Goal: Contribute content

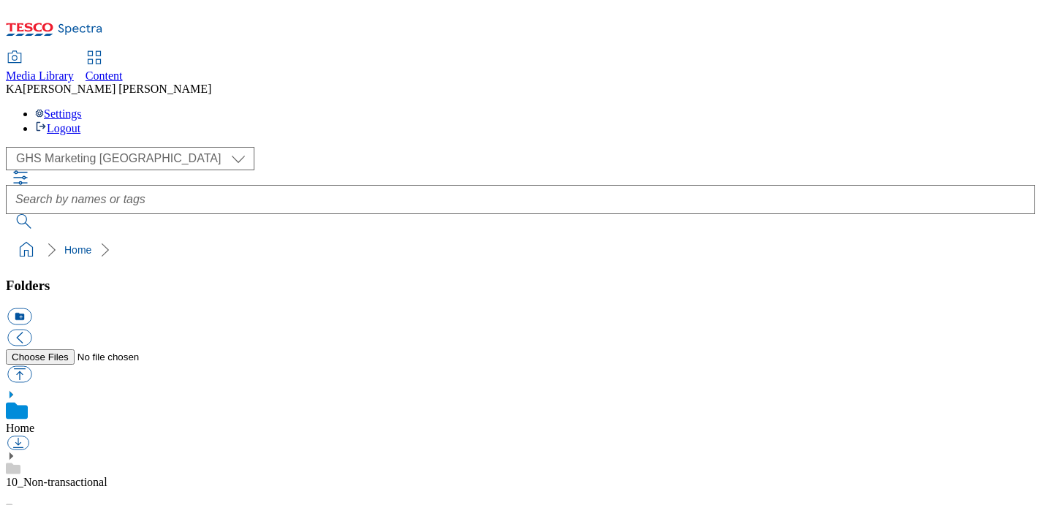
scroll to position [166, 0]
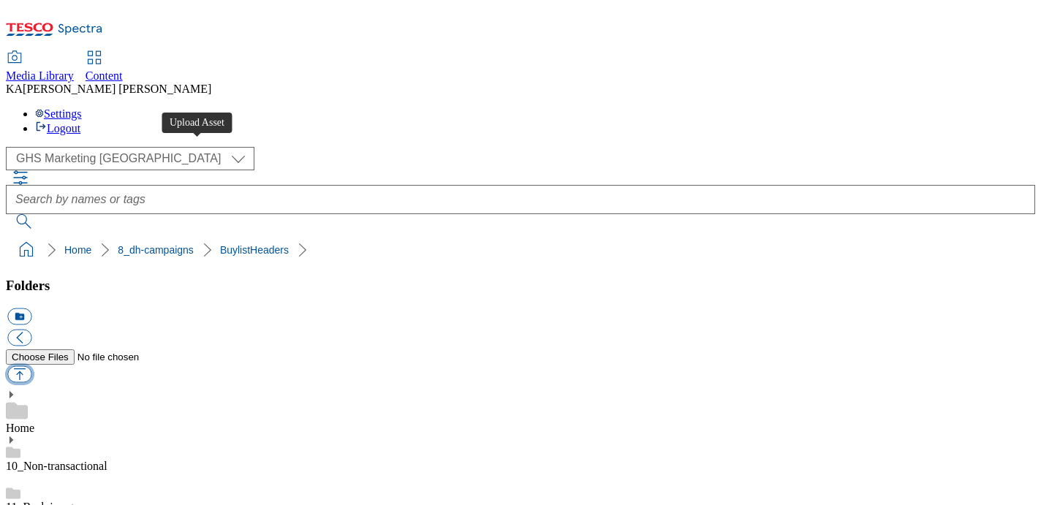
click at [31, 366] on button "button" at bounding box center [19, 374] width 24 height 17
type input "C:\fakepath\1756475316781-ad541717_Happy_Eggs_Legobrand_H_1184X333_V1.jpg"
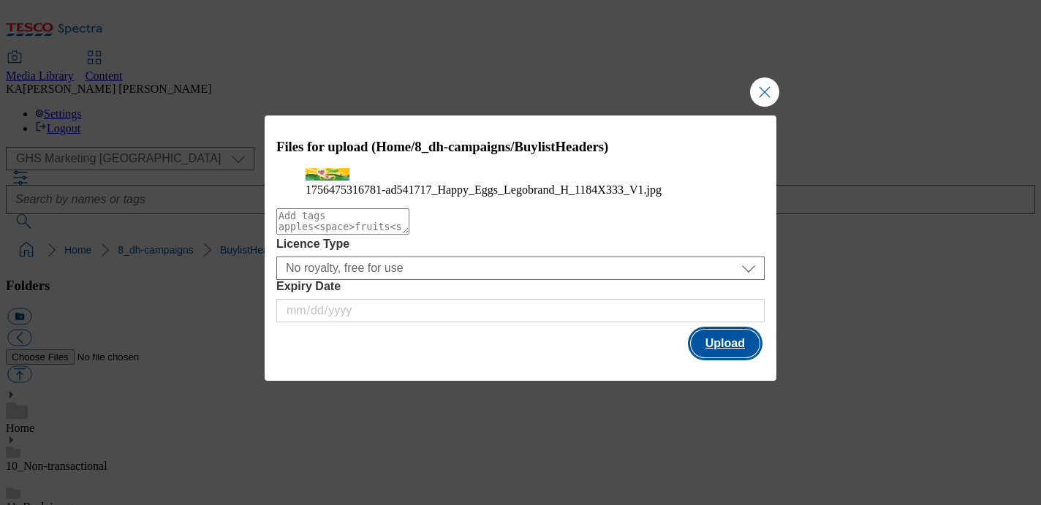
click at [708, 358] on button "Upload" at bounding box center [725, 344] width 69 height 28
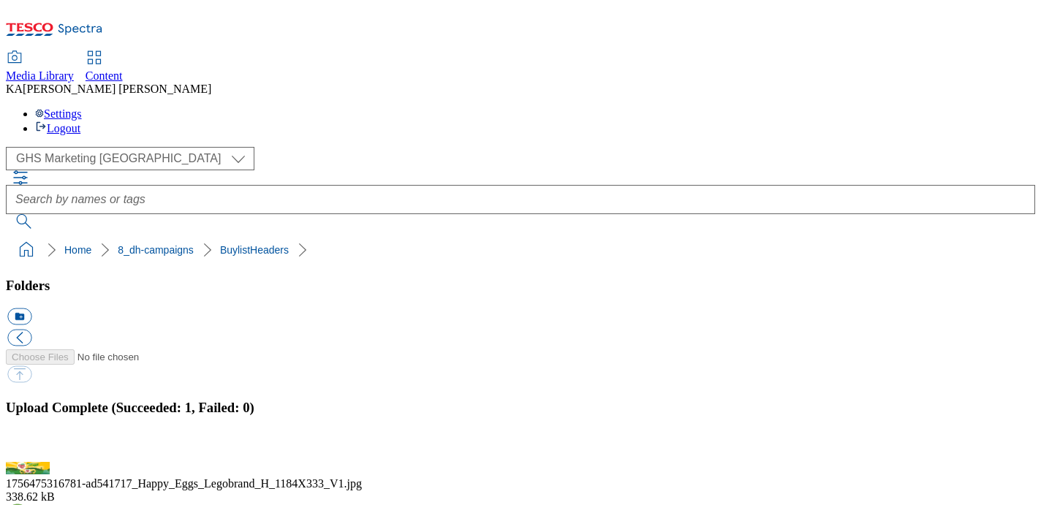
click at [29, 447] on button "button" at bounding box center [18, 454] width 22 height 14
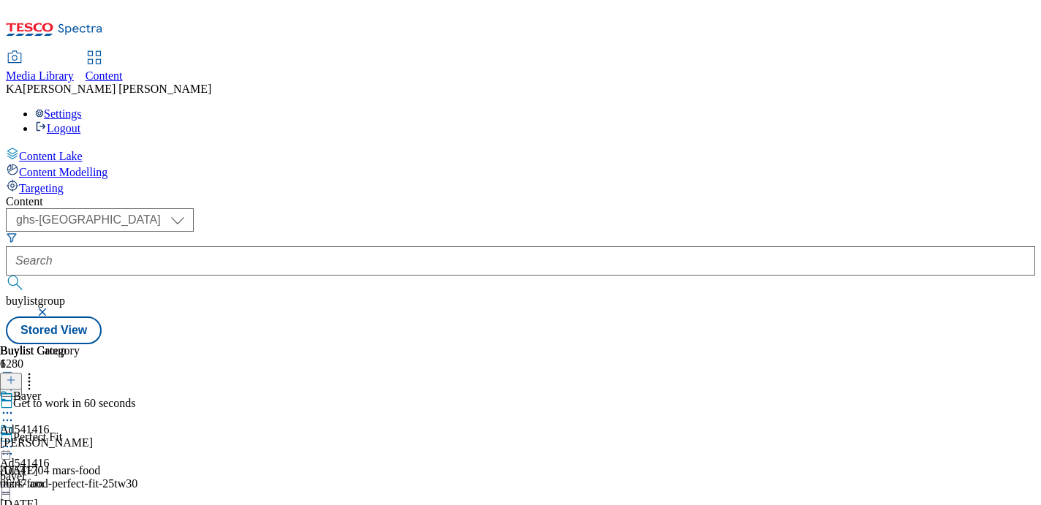
select select "ghs-[GEOGRAPHIC_DATA]"
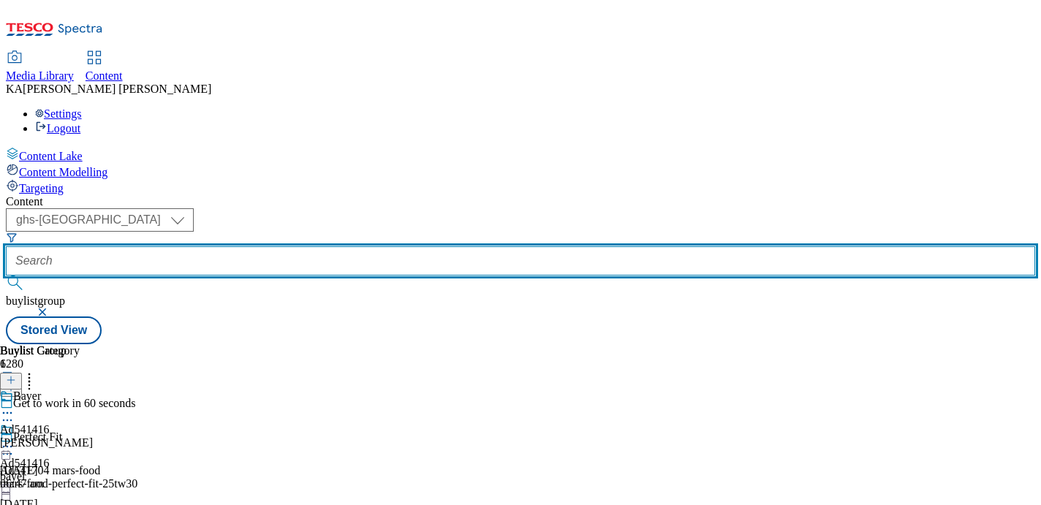
click at [358, 246] on input "text" at bounding box center [521, 260] width 1030 height 29
paste input "noble-foods-the-happy-egg-co-25tw31"
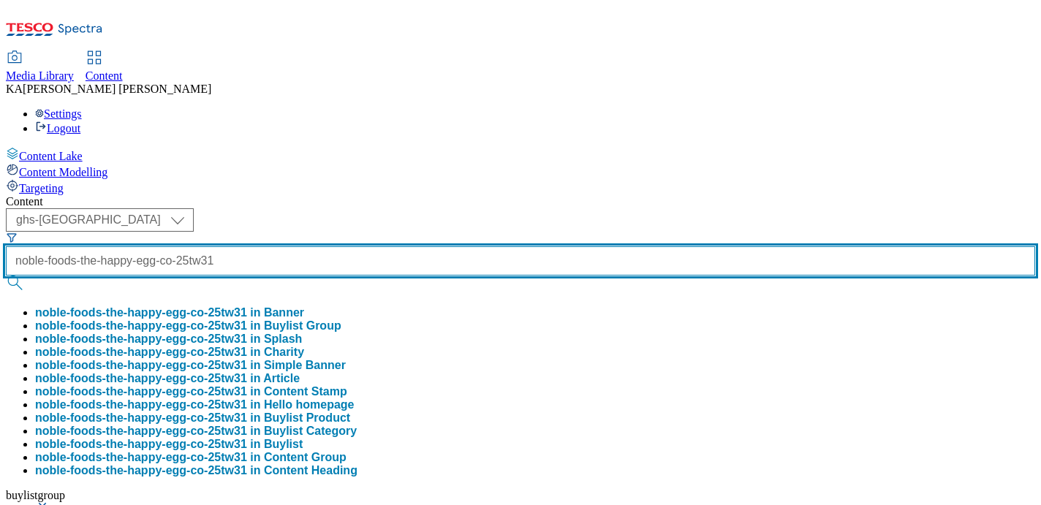
scroll to position [0, 72]
type input "noble-foods-the-happy-egg-co-25tw31"
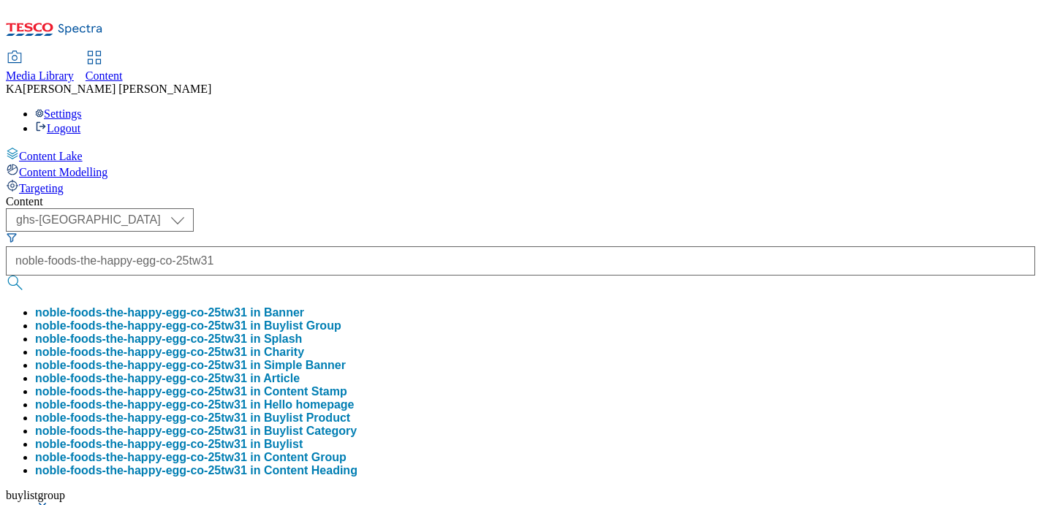
click at [342, 320] on button "noble-foods-the-happy-egg-co-25tw31 in Buylist Group" at bounding box center [188, 326] width 306 height 13
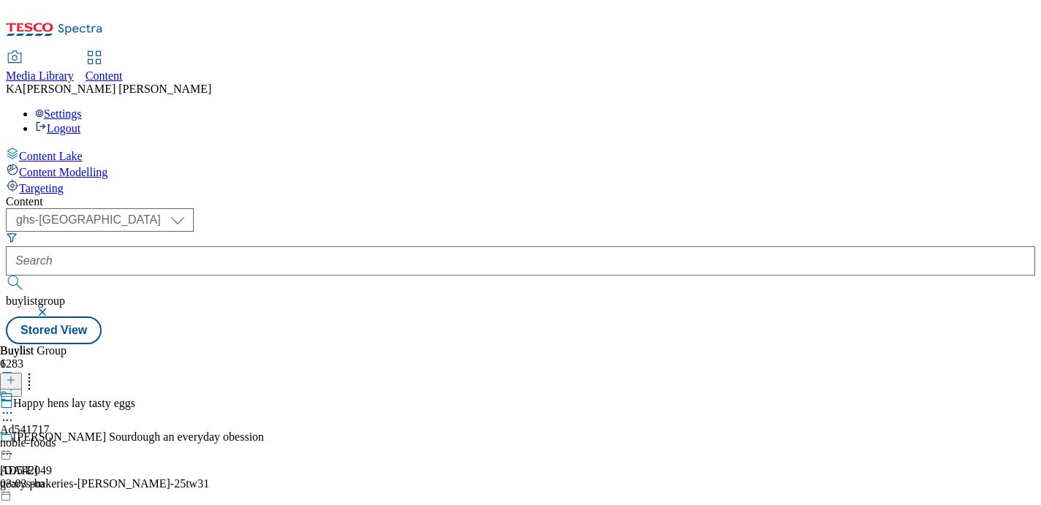
click at [15, 406] on icon at bounding box center [7, 413] width 15 height 15
click at [62, 439] on span "Edit" at bounding box center [53, 444] width 17 height 11
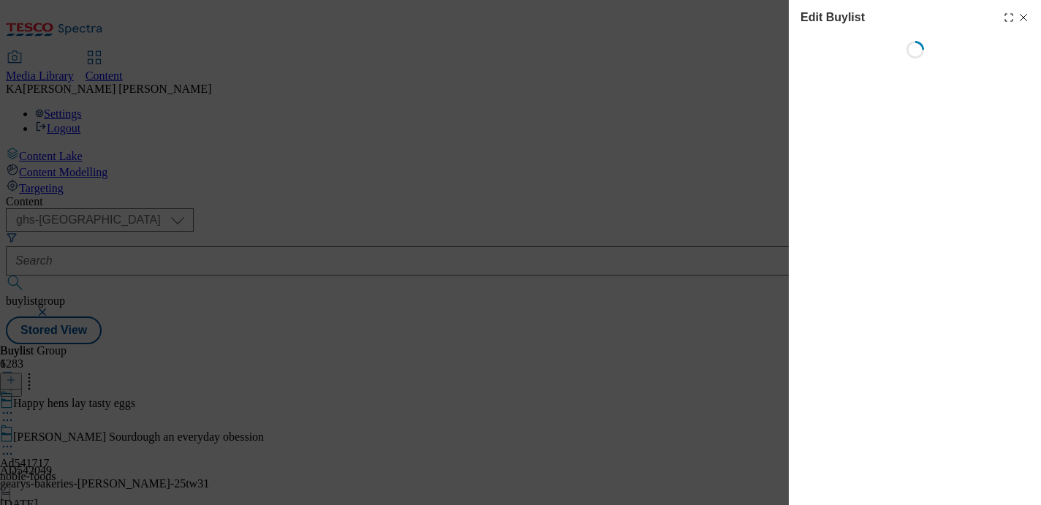
select select "tactical"
select select "supplier funded short term 1-3 weeks"
select select "dunnhumby"
select select "Banner"
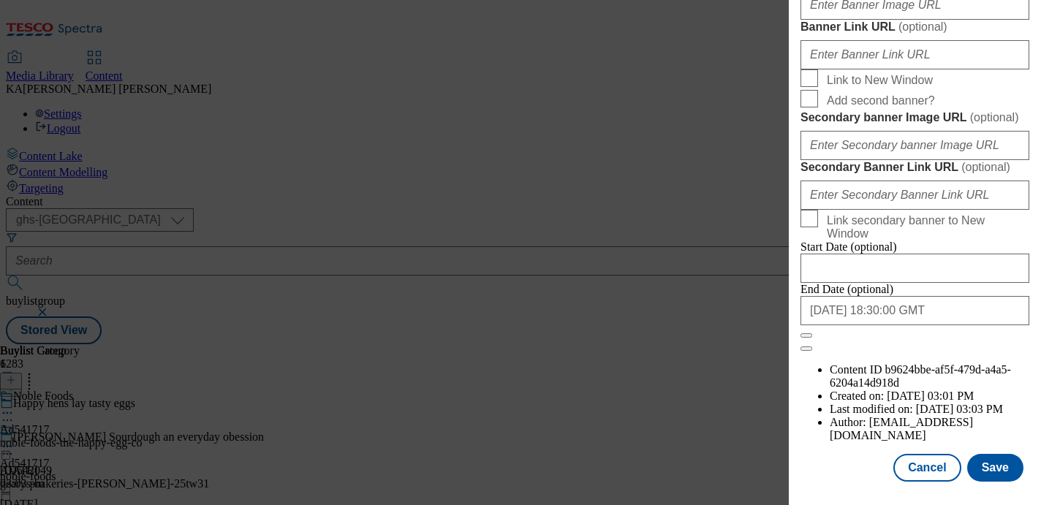
scroll to position [1175, 0]
click at [832, 20] on input "Banner Image URL ( optional )" at bounding box center [915, 4] width 229 height 29
paste input "[URL][DOMAIN_NAME]"
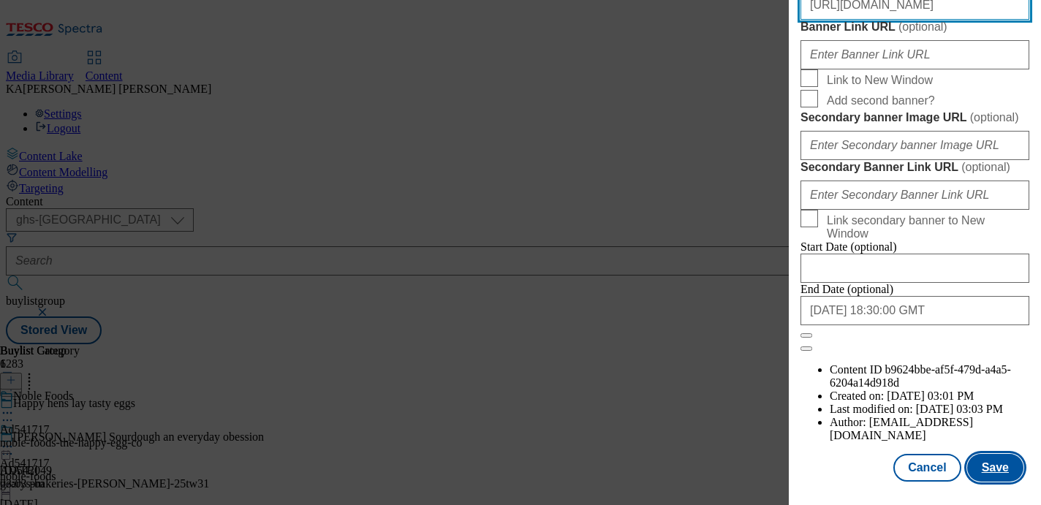
type input "[URL][DOMAIN_NAME]"
click at [978, 466] on button "Save" at bounding box center [995, 468] width 56 height 28
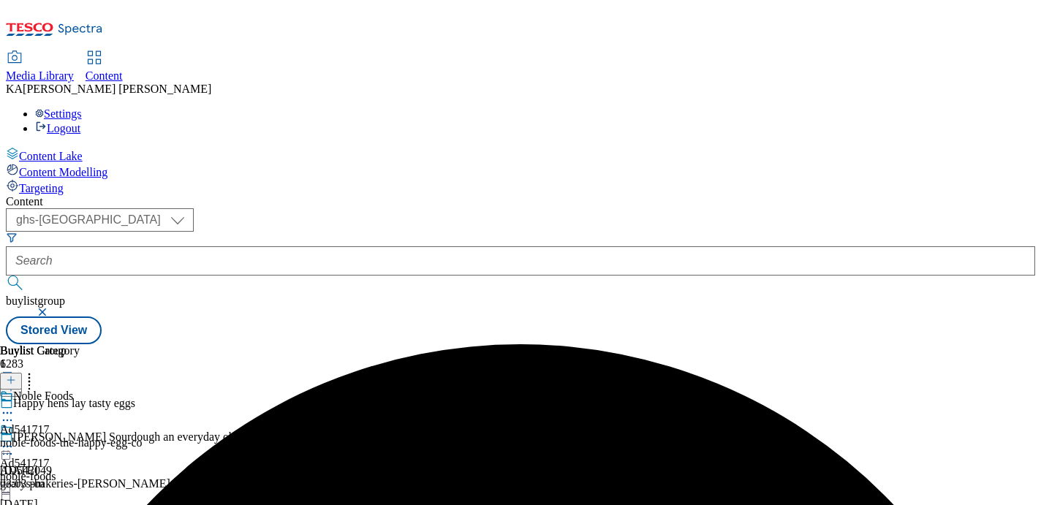
click at [15, 439] on icon at bounding box center [7, 446] width 15 height 15
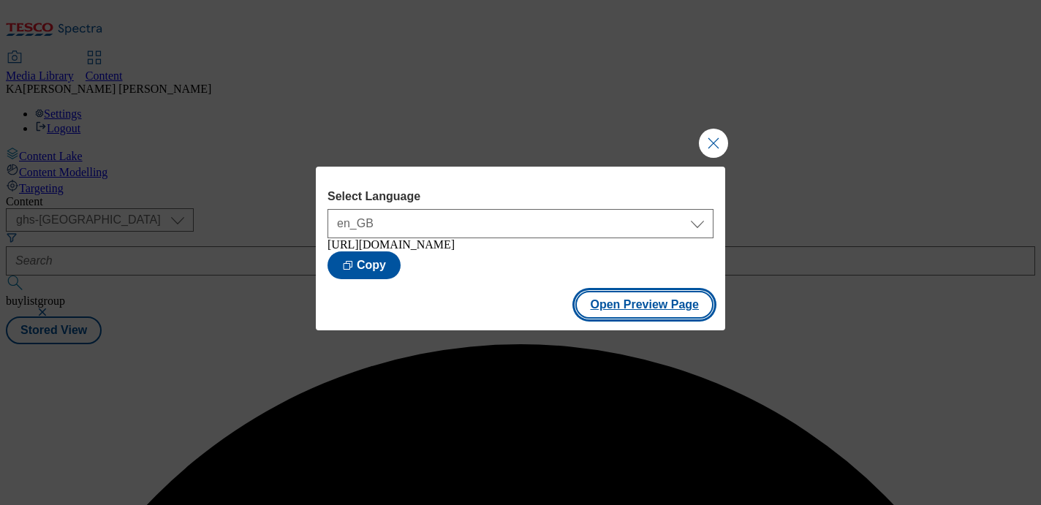
click at [618, 314] on button "Open Preview Page" at bounding box center [645, 305] width 138 height 28
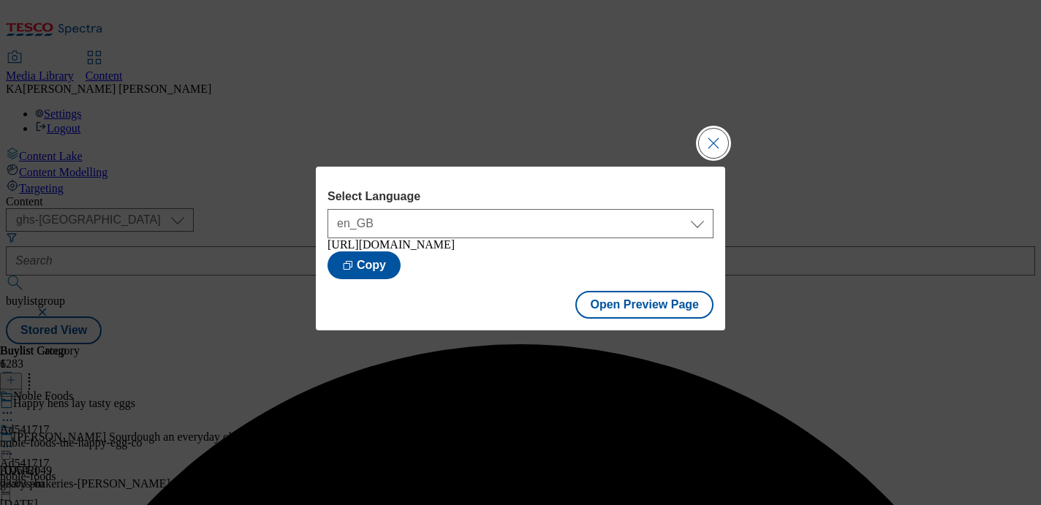
click at [709, 142] on button "Close Modal" at bounding box center [713, 143] width 29 height 29
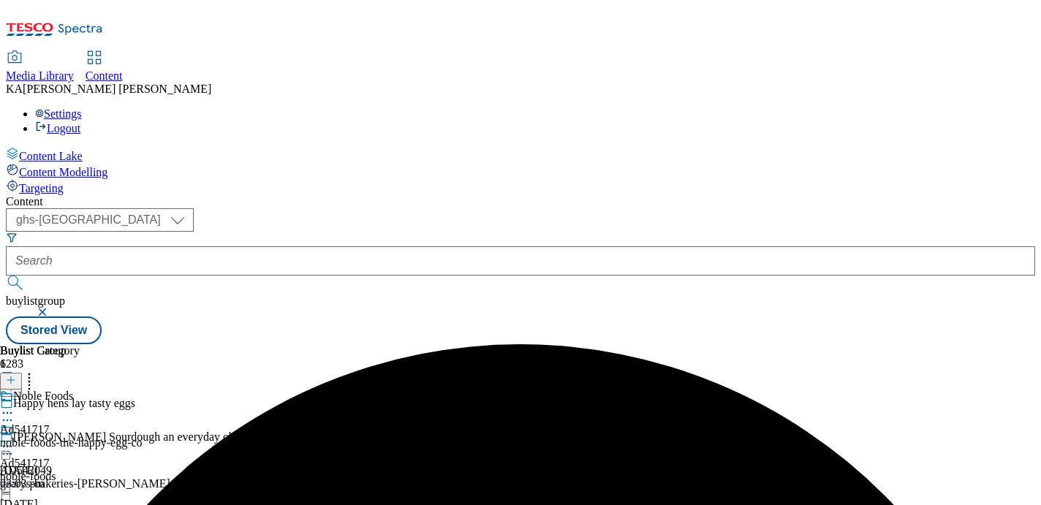
click at [15, 439] on icon at bounding box center [7, 446] width 15 height 15
